Goal: Transaction & Acquisition: Purchase product/service

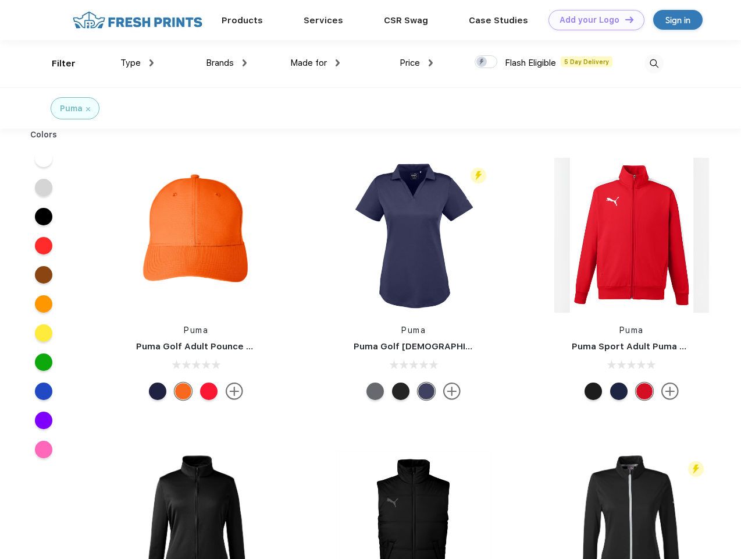
click at [592, 20] on link "Add your Logo Design Tool" at bounding box center [597, 20] width 96 height 20
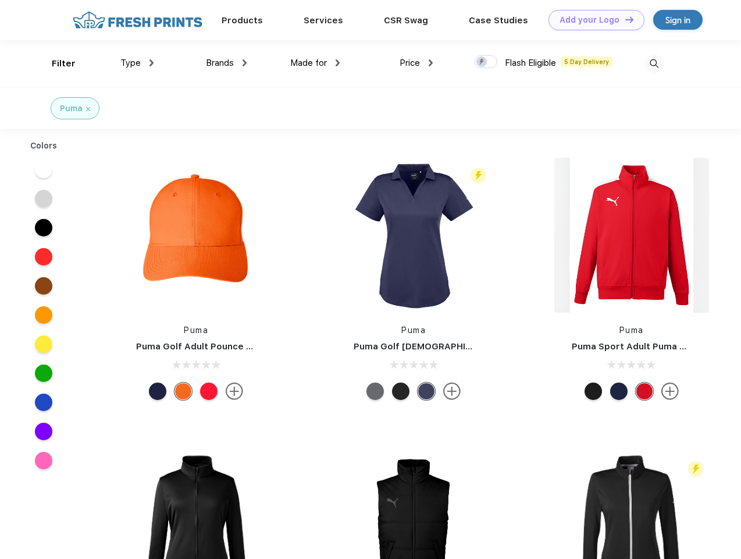
click at [0, 0] on div "Design Tool" at bounding box center [0, 0] width 0 height 0
click at [624, 19] on link "Add your Logo Design Tool" at bounding box center [597, 20] width 96 height 20
click at [56, 63] on div "Filter" at bounding box center [64, 63] width 24 height 13
click at [137, 63] on span "Type" at bounding box center [130, 63] width 20 height 10
click at [226, 63] on span "Brands" at bounding box center [220, 63] width 28 height 10
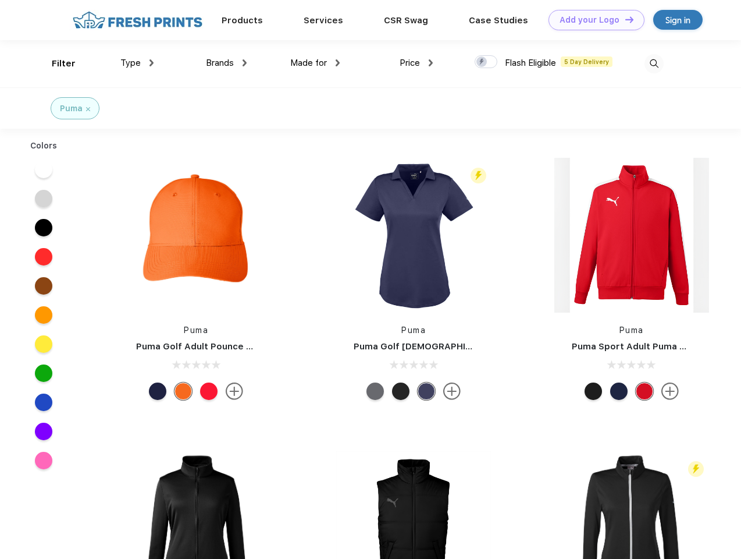
click at [315, 63] on span "Made for" at bounding box center [308, 63] width 37 height 10
click at [417, 63] on span "Price" at bounding box center [410, 63] width 20 height 10
click at [487, 62] on div at bounding box center [486, 61] width 23 height 13
click at [482, 62] on input "checkbox" at bounding box center [479, 59] width 8 height 8
click at [654, 63] on img at bounding box center [654, 63] width 19 height 19
